Goal: Transaction & Acquisition: Book appointment/travel/reservation

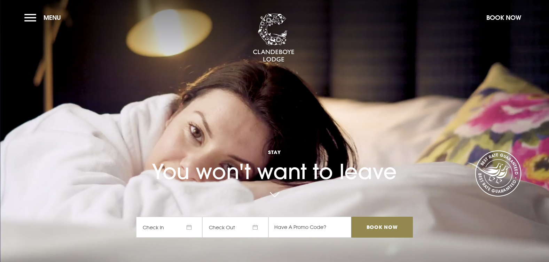
click at [158, 226] on span "Check In" at bounding box center [169, 227] width 66 height 21
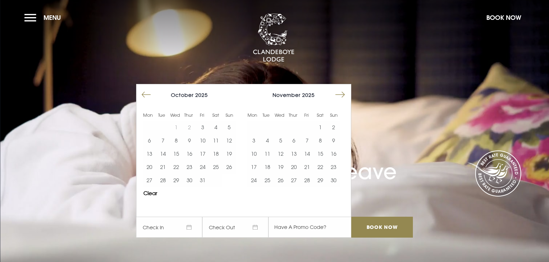
click at [343, 96] on button "Move forward to switch to the next month." at bounding box center [340, 94] width 13 height 13
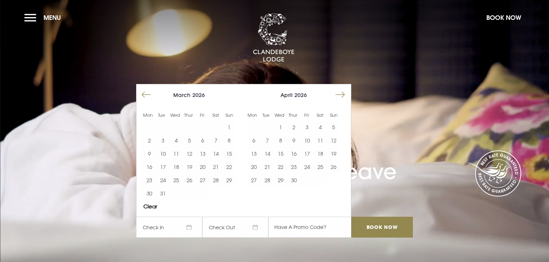
click at [343, 96] on button "Move forward to switch to the next month." at bounding box center [340, 94] width 13 height 13
click at [321, 128] on button "4" at bounding box center [320, 126] width 13 height 13
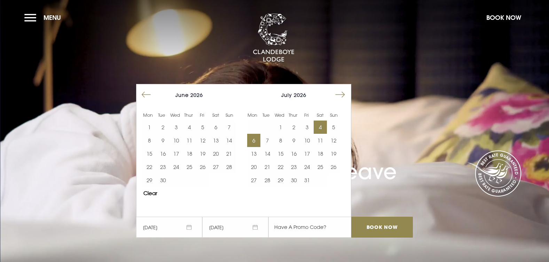
click at [258, 141] on button "6" at bounding box center [253, 140] width 13 height 13
click at [325, 126] on button "4" at bounding box center [320, 126] width 13 height 13
click at [326, 128] on button "4" at bounding box center [320, 126] width 13 height 13
click at [256, 141] on button "6" at bounding box center [253, 140] width 13 height 13
click at [323, 129] on button "4" at bounding box center [320, 126] width 13 height 13
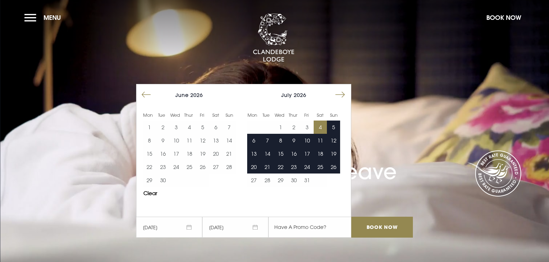
click at [233, 227] on span "[DATE]" at bounding box center [235, 227] width 66 height 21
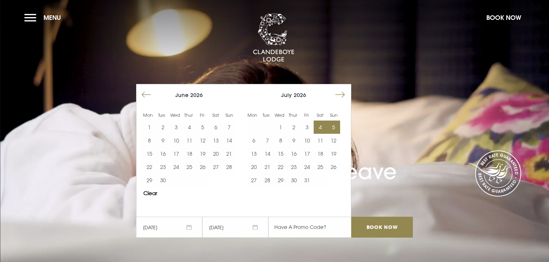
click at [256, 228] on span "[DATE]" at bounding box center [235, 227] width 66 height 21
click at [259, 228] on span "[DATE]" at bounding box center [235, 227] width 66 height 21
click at [253, 140] on button "6" at bounding box center [253, 140] width 13 height 13
click at [383, 229] on input "Book Now" at bounding box center [381, 227] width 61 height 21
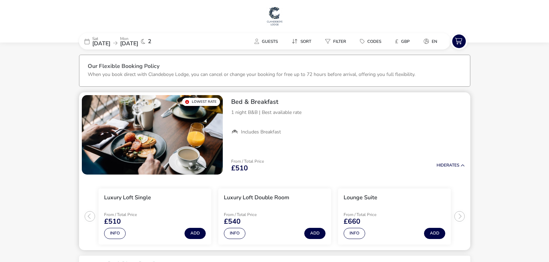
click at [257, 198] on h3 "Luxury Loft Double Room" at bounding box center [256, 197] width 65 height 7
click at [287, 204] on li "Luxury Loft Double Room From / Total Price £540 Info Add" at bounding box center [274, 216] width 113 height 56
click at [250, 199] on h3 "Luxury Loft Double Room" at bounding box center [256, 197] width 65 height 7
click at [233, 237] on button "Info" at bounding box center [235, 233] width 22 height 11
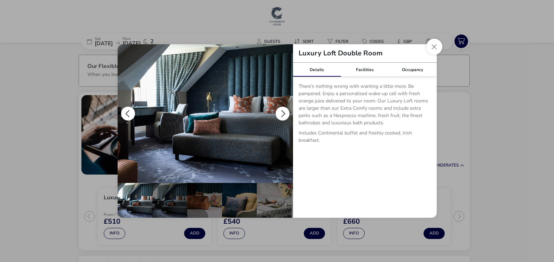
click at [279, 111] on button "details" at bounding box center [283, 114] width 14 height 14
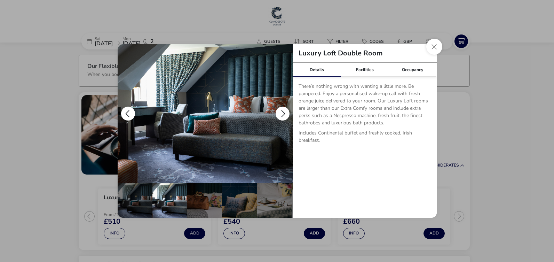
click at [282, 111] on button "details" at bounding box center [283, 114] width 14 height 14
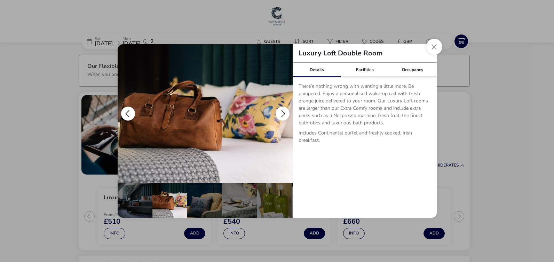
click at [282, 111] on button "details" at bounding box center [283, 114] width 14 height 14
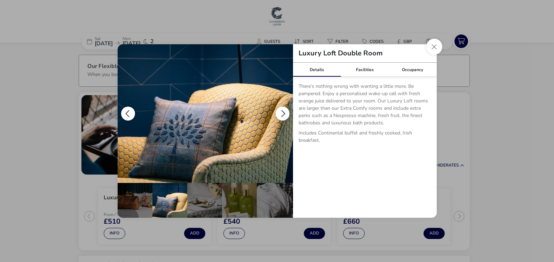
click at [282, 111] on button "details" at bounding box center [283, 114] width 14 height 14
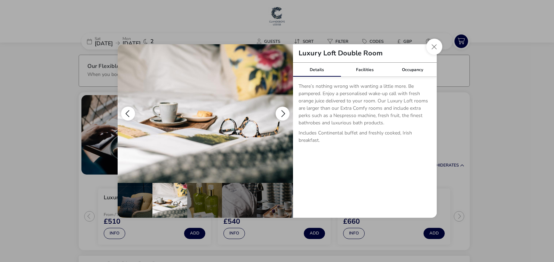
click at [283, 112] on button "details" at bounding box center [283, 114] width 14 height 14
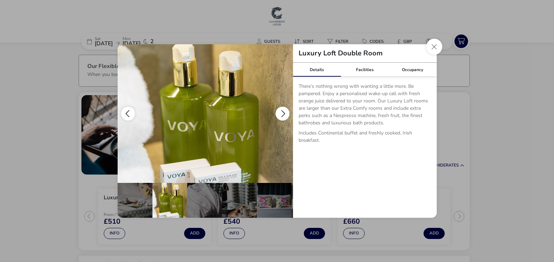
click at [283, 112] on button "details" at bounding box center [283, 114] width 14 height 14
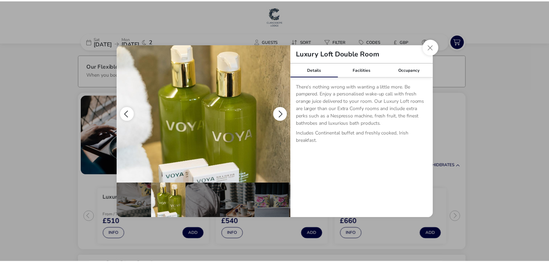
scroll to position [0, 173]
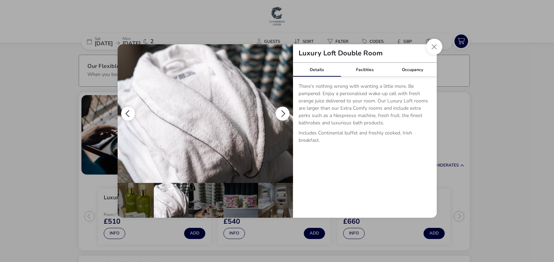
click at [283, 112] on button "details" at bounding box center [283, 114] width 14 height 14
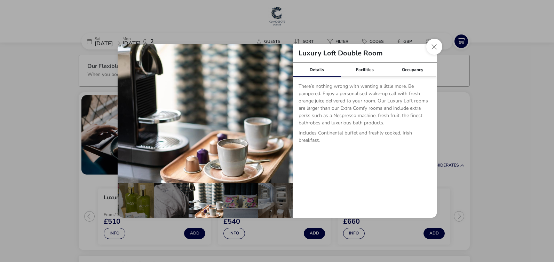
drag, startPoint x: 432, startPoint y: 47, endPoint x: 428, endPoint y: 51, distance: 5.4
click at [431, 50] on button "Close dialog" at bounding box center [435, 47] width 16 height 16
